Goal: Download file/media

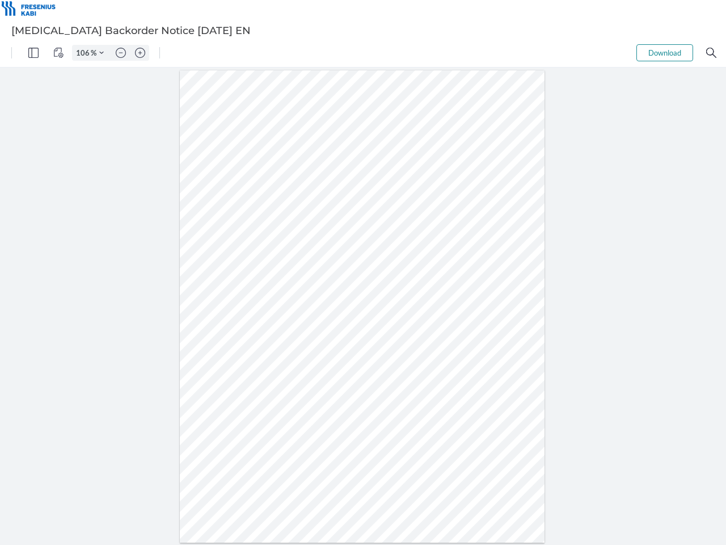
click at [33, 53] on img "Panel" at bounding box center [33, 53] width 10 height 10
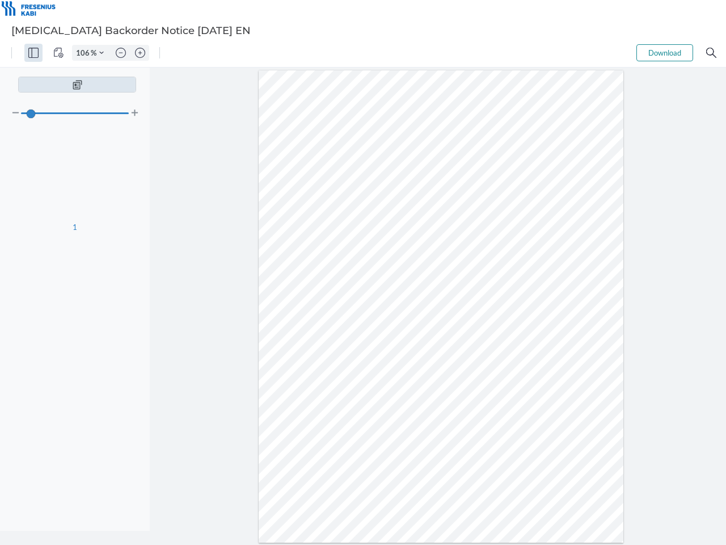
click at [58, 53] on img "View Controls" at bounding box center [58, 53] width 10 height 10
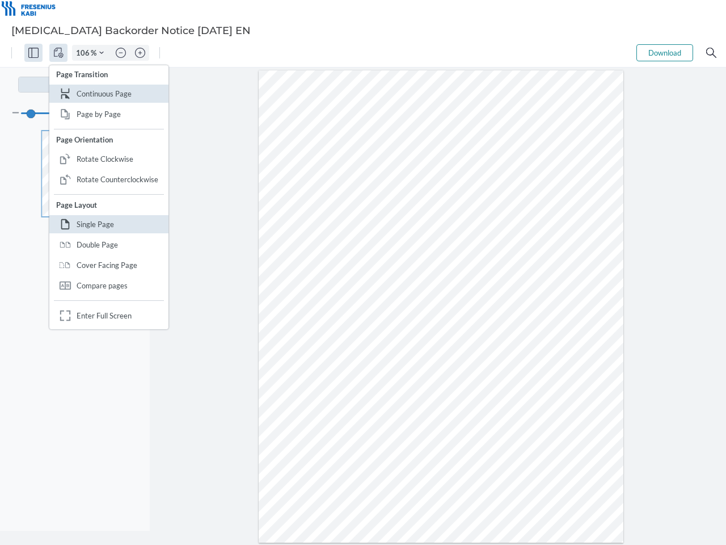
click at [85, 53] on input "106" at bounding box center [82, 53] width 18 height 10
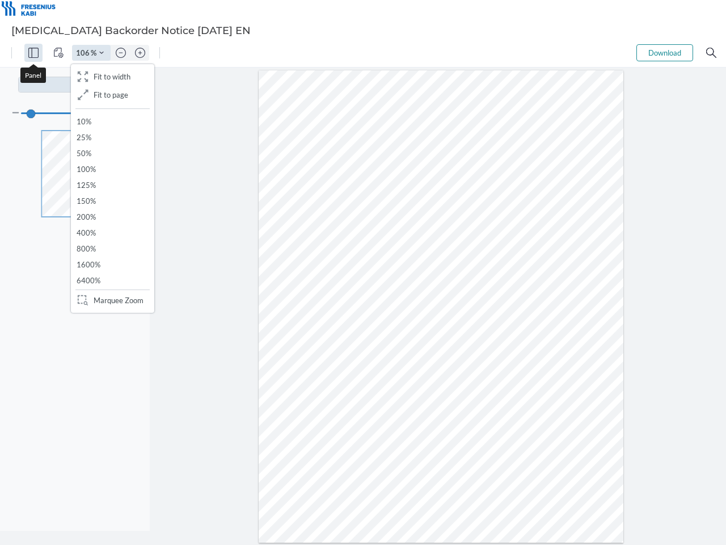
click at [102, 53] on img "Zoom Controls" at bounding box center [101, 53] width 5 height 5
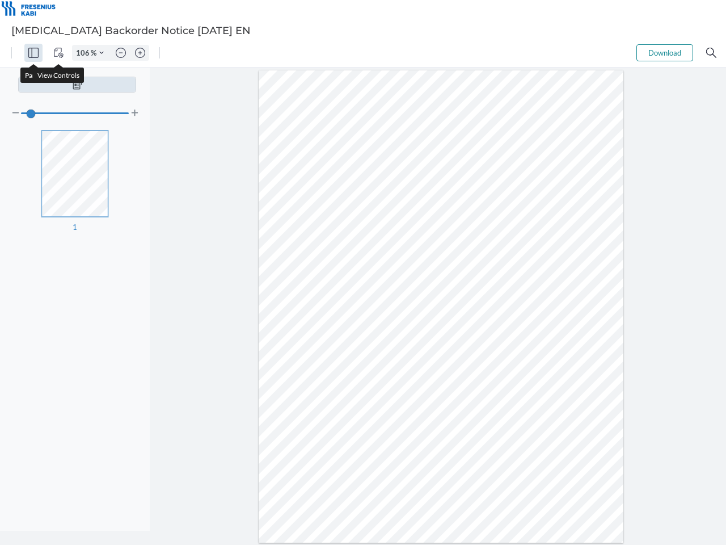
click at [121, 53] on img "Zoom out" at bounding box center [121, 53] width 10 height 10
click at [140, 53] on img "Zoom in" at bounding box center [140, 53] width 10 height 10
type input "106"
click at [665, 53] on button "Download" at bounding box center [665, 52] width 57 height 17
click at [712, 53] on img "Search" at bounding box center [712, 53] width 10 height 10
